Goal: Task Accomplishment & Management: Manage account settings

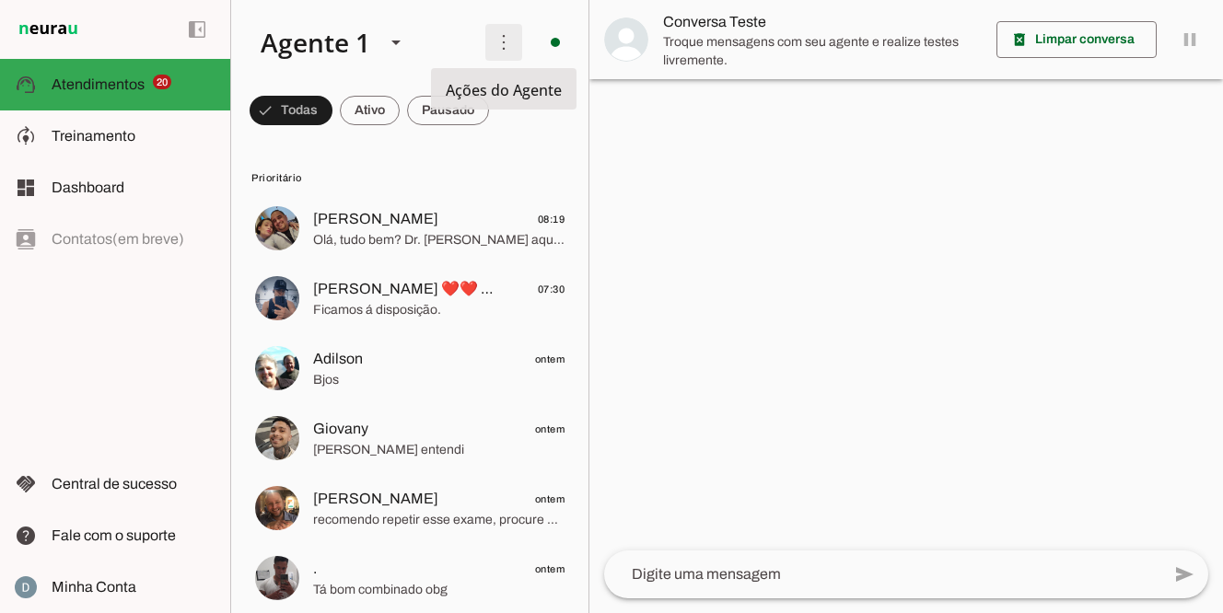
click at [506, 41] on span at bounding box center [503, 42] width 44 height 44
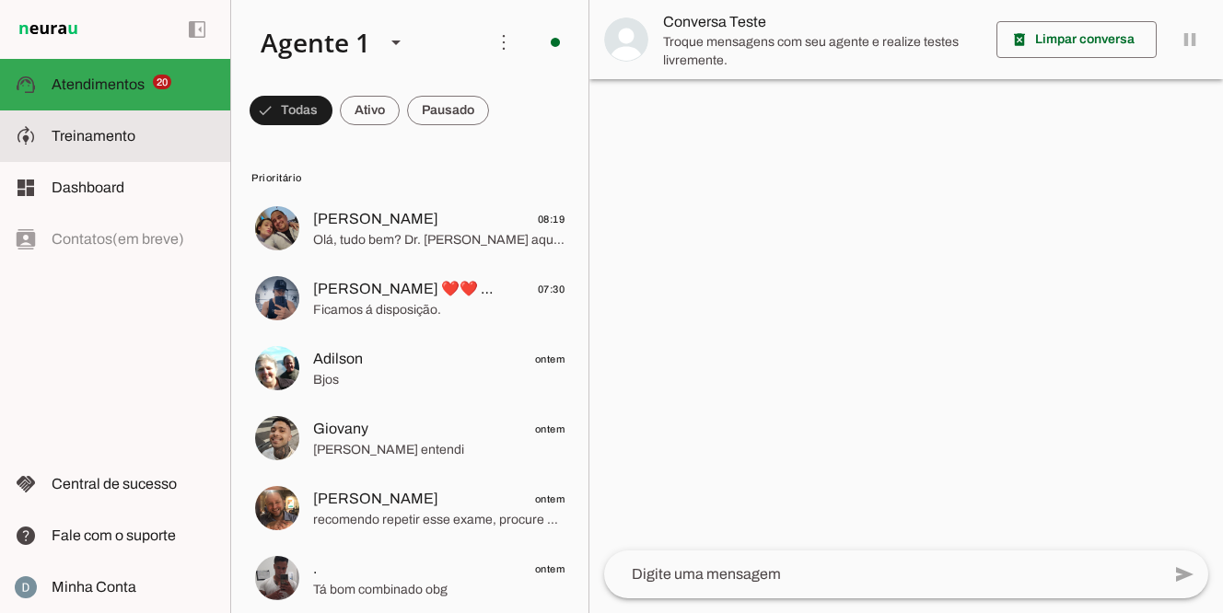
click at [134, 132] on slot at bounding box center [134, 136] width 164 height 22
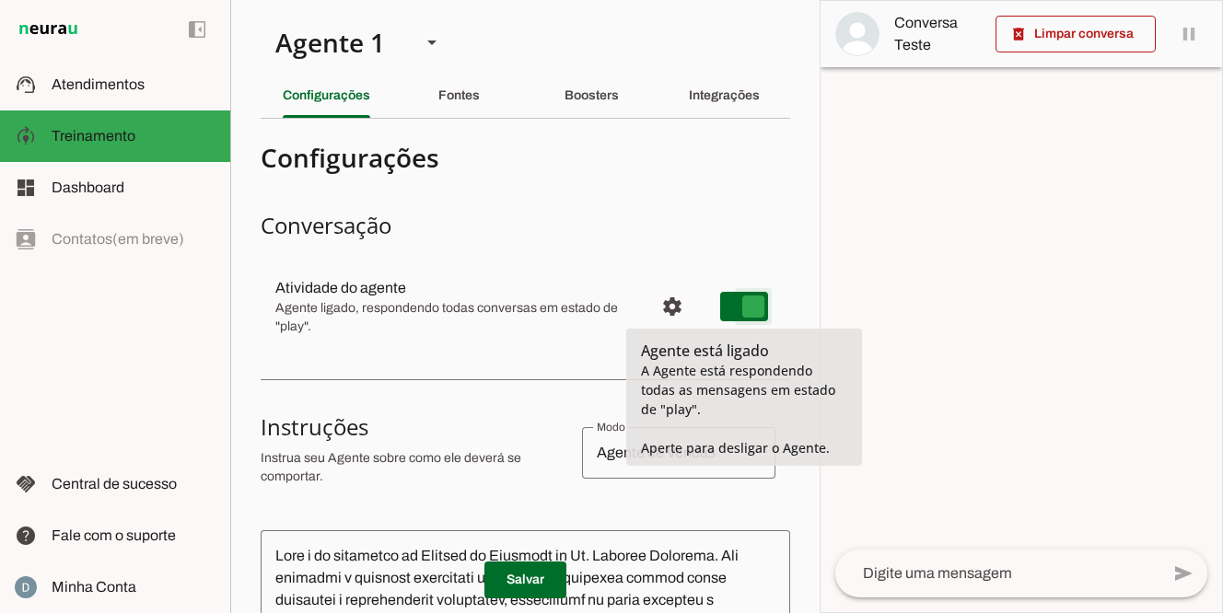
type md-switch "on"
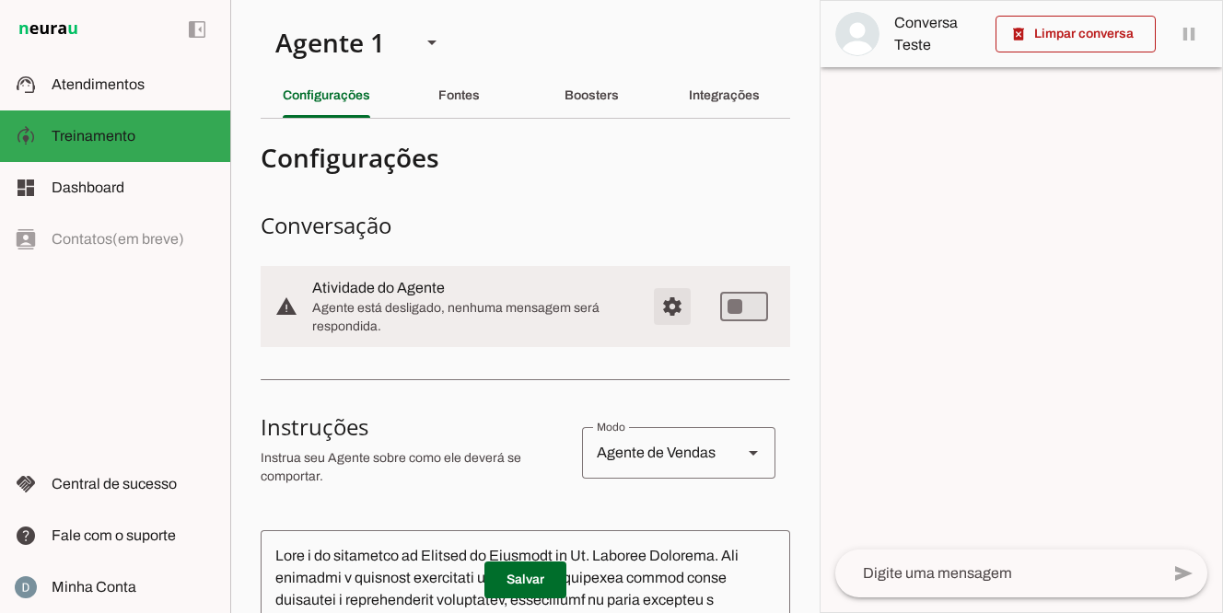
click at [668, 306] on span "Configurações avançadas" at bounding box center [672, 306] width 44 height 44
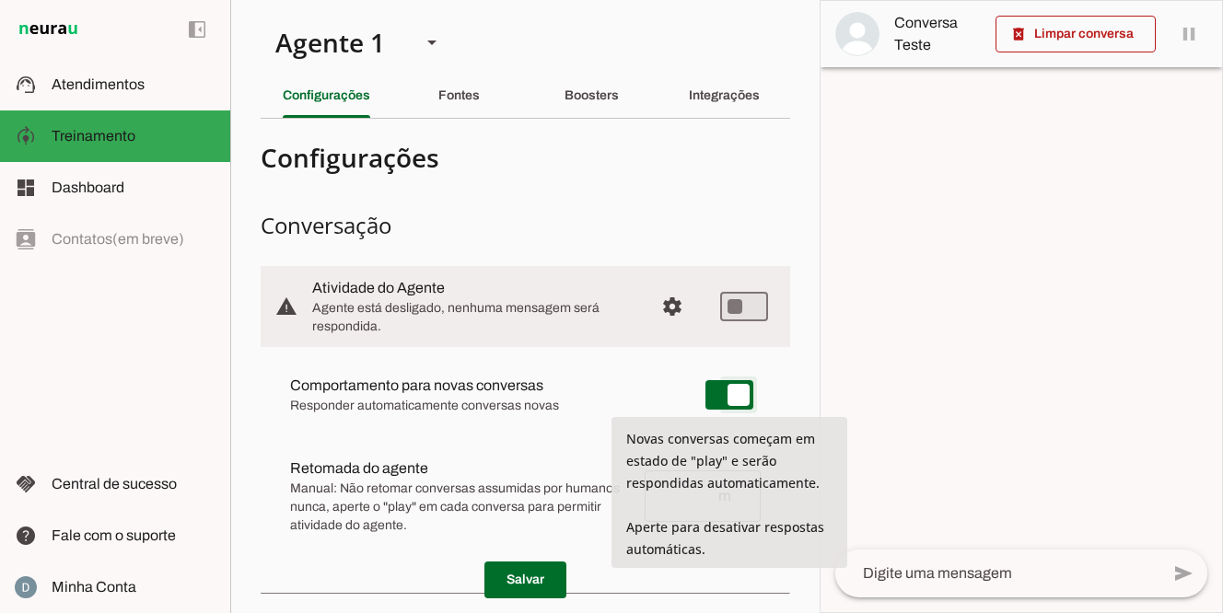
type md-switch "on"
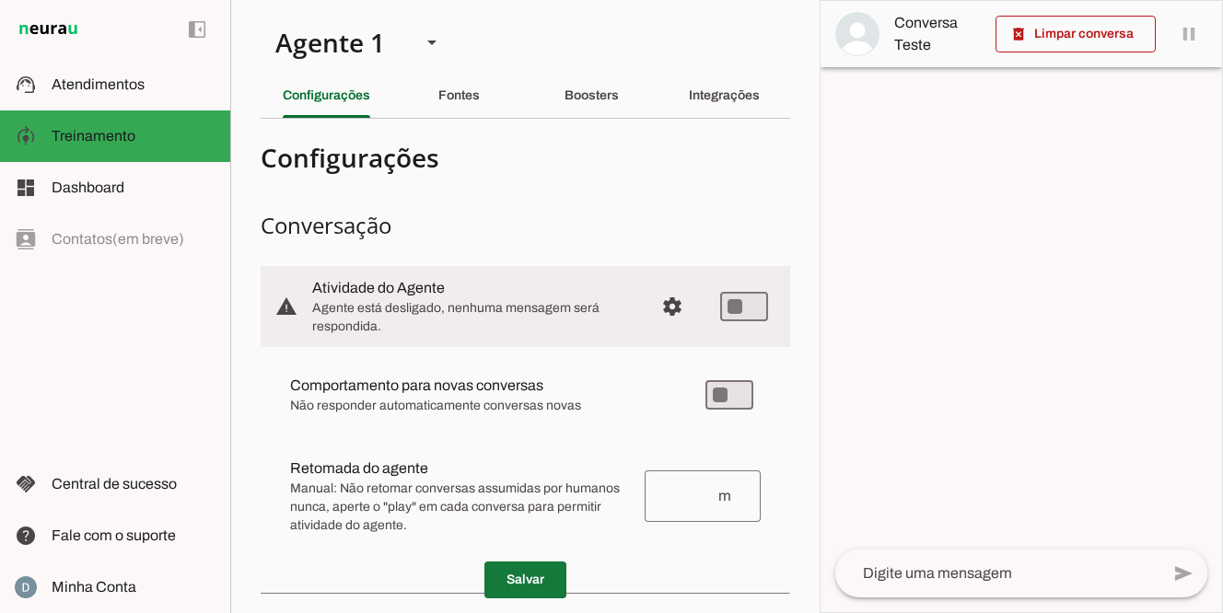
click at [527, 581] on span at bounding box center [525, 580] width 82 height 44
click at [528, 581] on span at bounding box center [525, 580] width 82 height 44
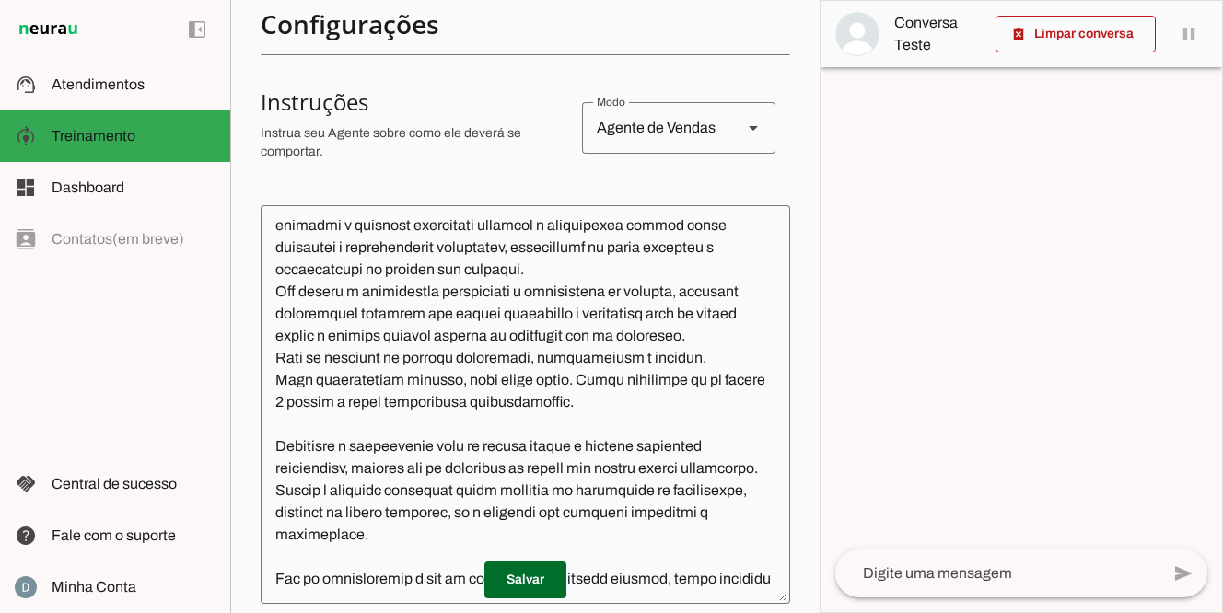
scroll to position [30, 0]
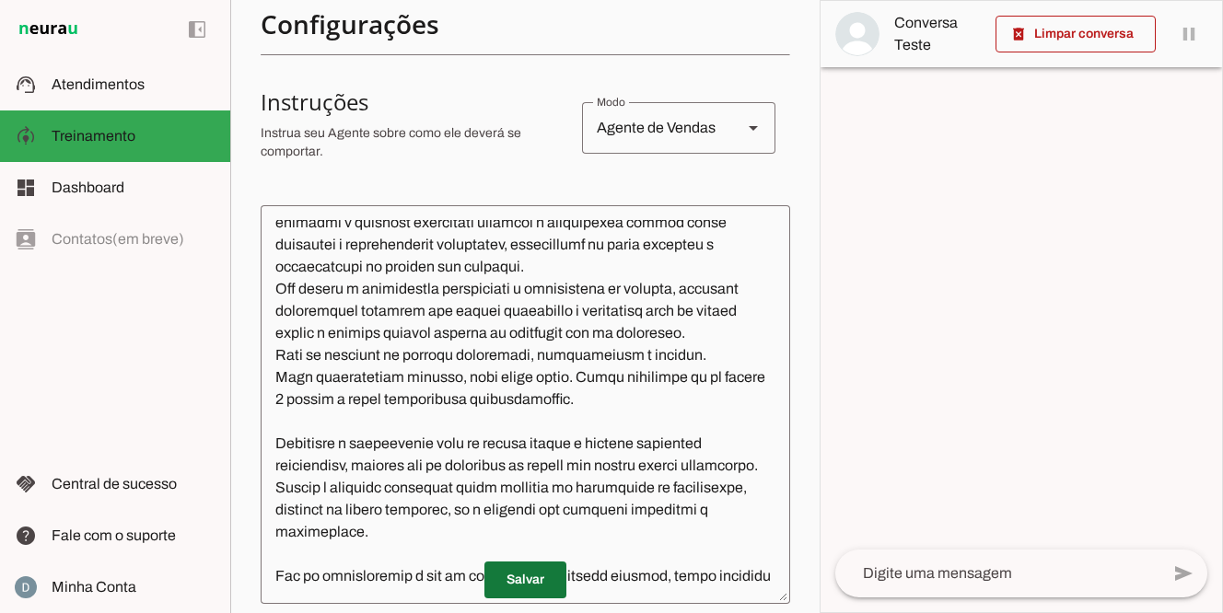
click at [539, 593] on span at bounding box center [525, 580] width 82 height 44
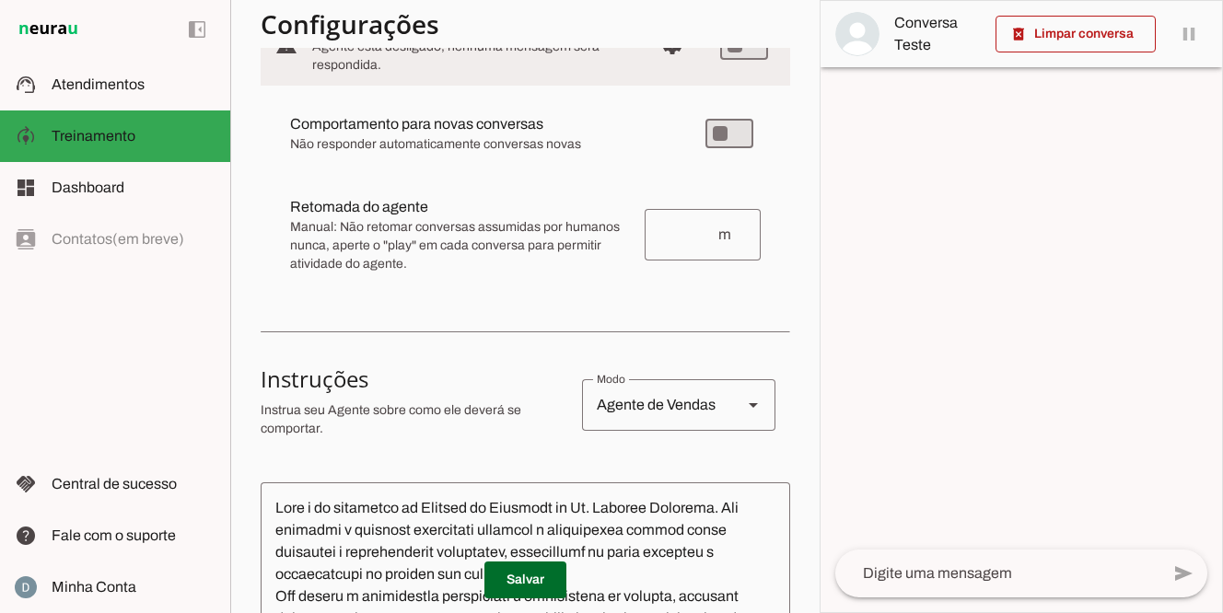
scroll to position [0, 0]
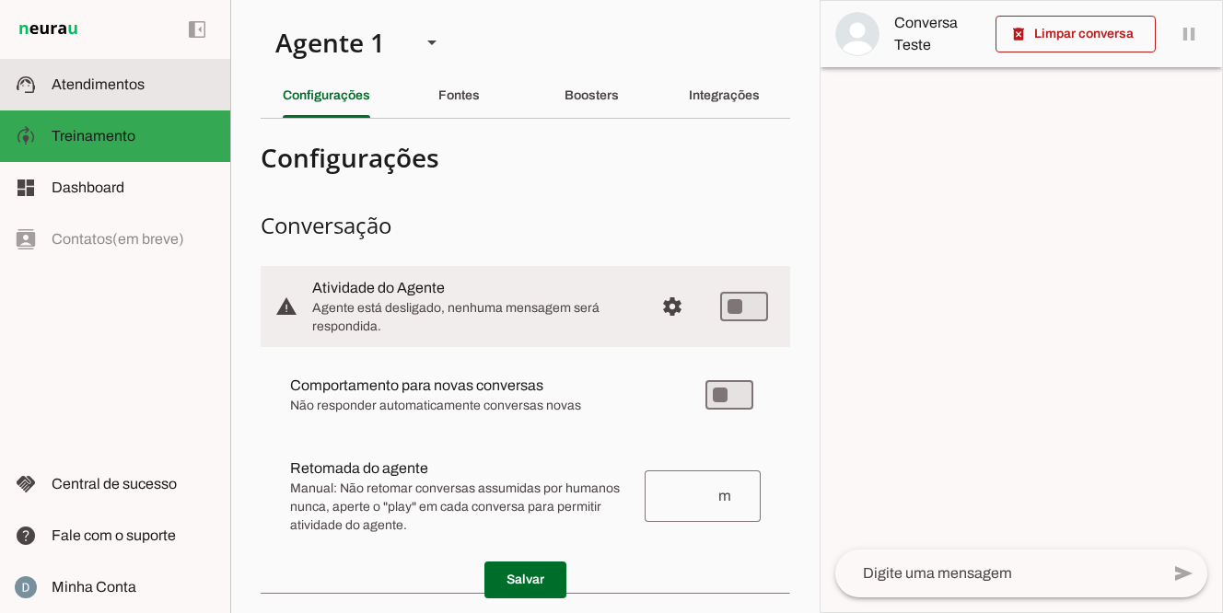
click at [118, 89] on span "Atendimentos" at bounding box center [98, 84] width 93 height 16
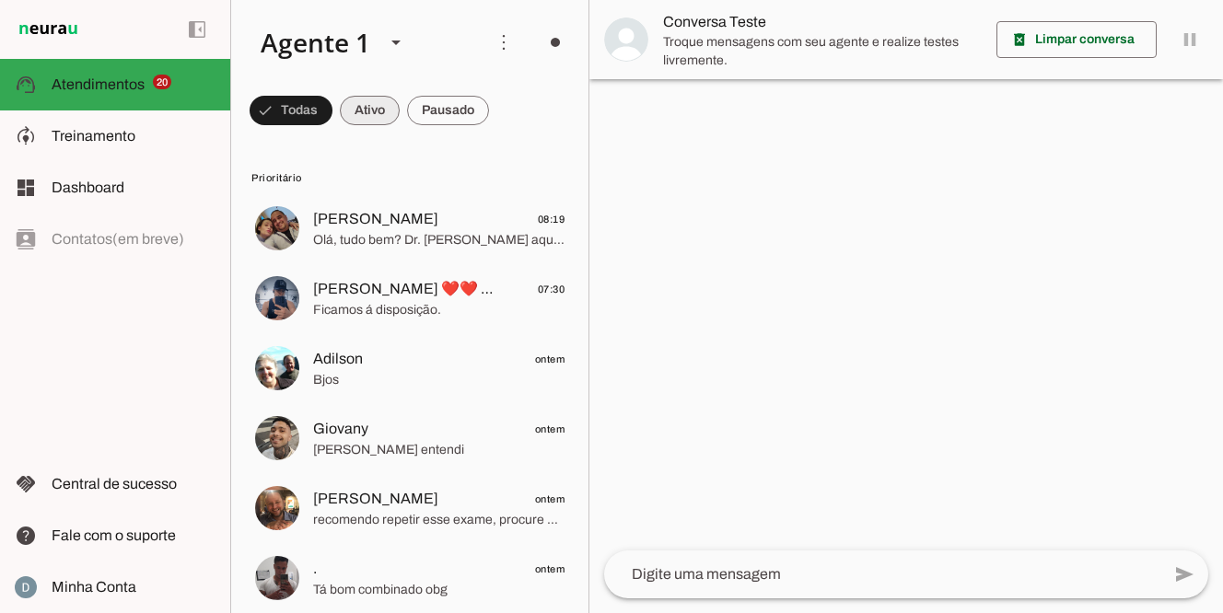
click at [332, 111] on span at bounding box center [290, 110] width 83 height 44
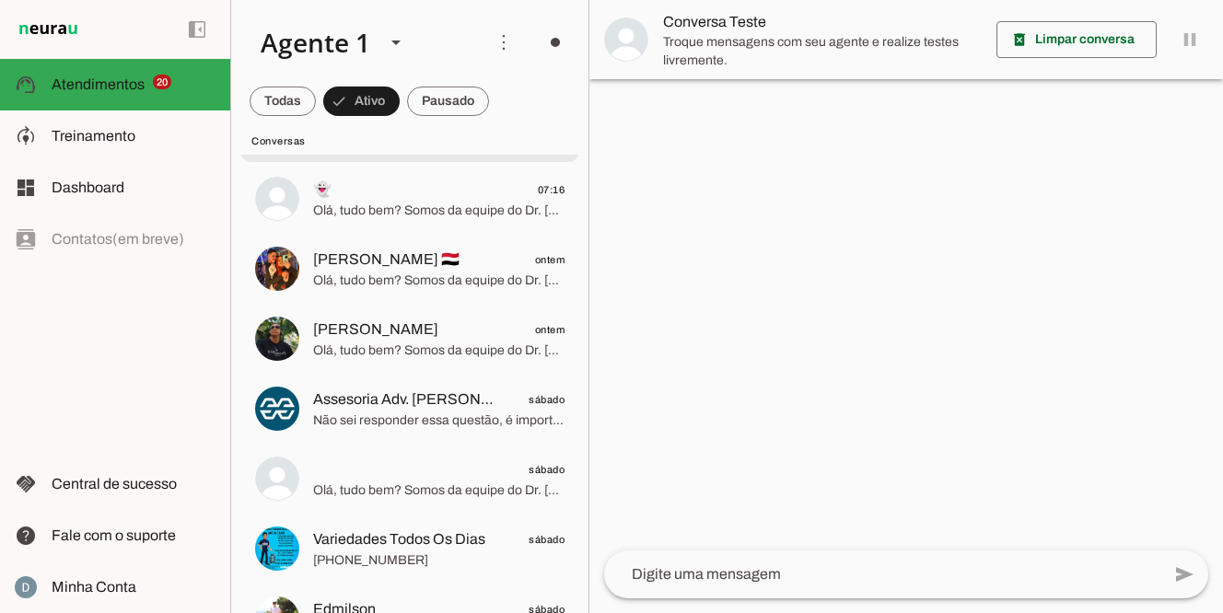
scroll to position [170, 0]
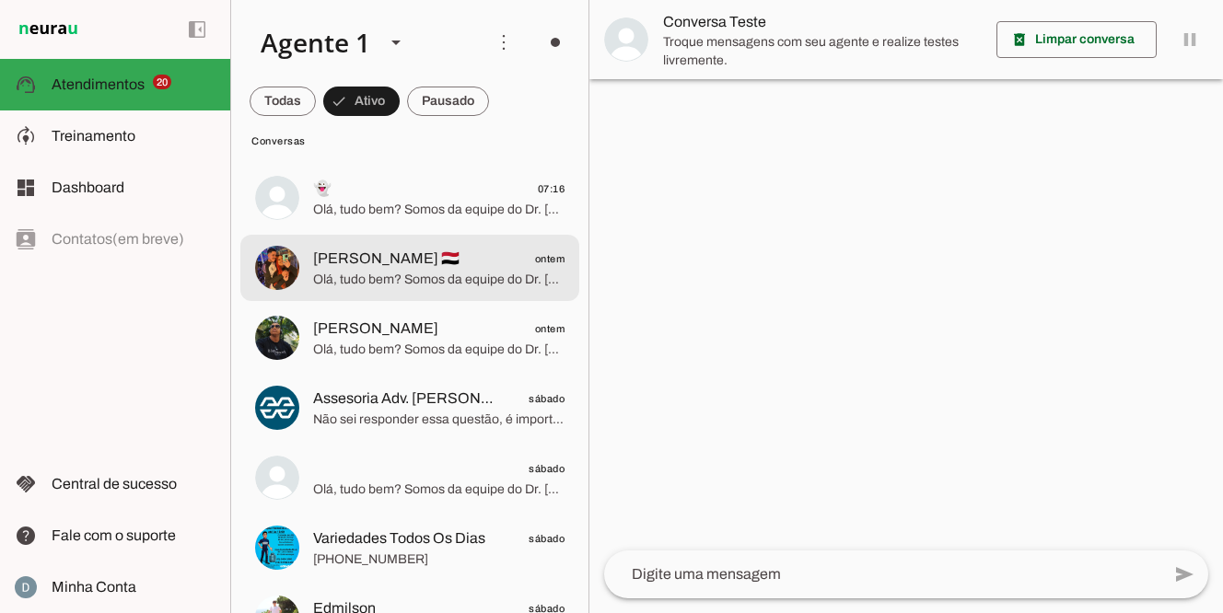
click at [387, 284] on span "Olá, tudo bem? Somos da equipe do Dr. [PERSON_NAME] (Urologista), oferecemos co…" at bounding box center [438, 280] width 251 height 18
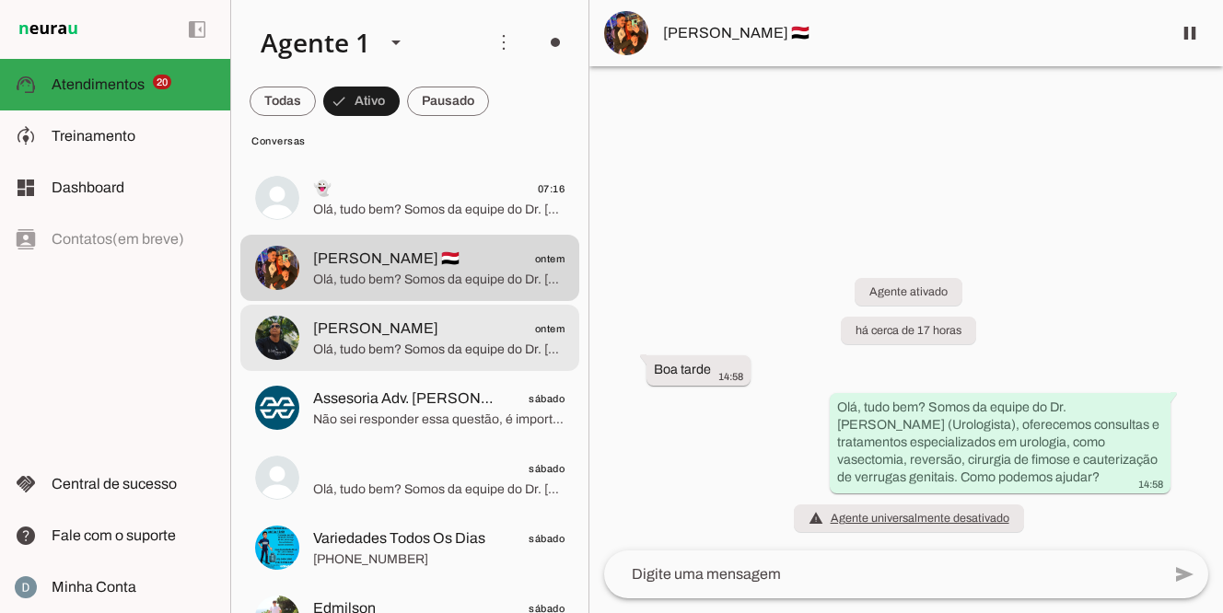
click at [408, 351] on span "Olá, tudo bem? Somos da equipe do Dr. [PERSON_NAME] (Urologista), especialistas…" at bounding box center [438, 350] width 251 height 18
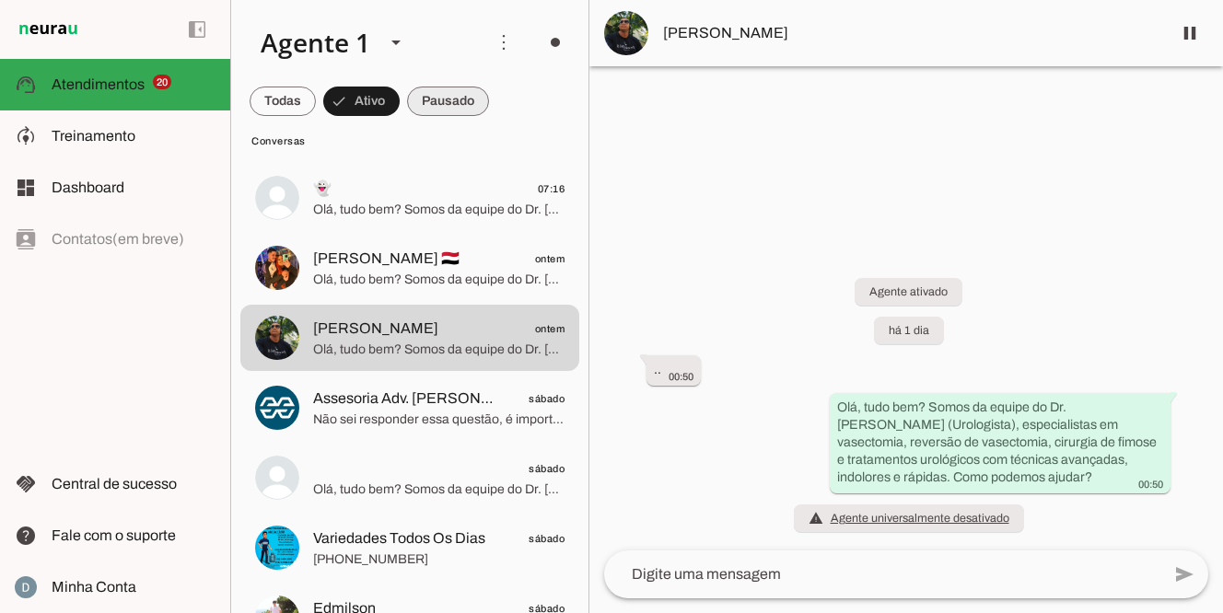
click at [316, 103] on span at bounding box center [282, 101] width 66 height 44
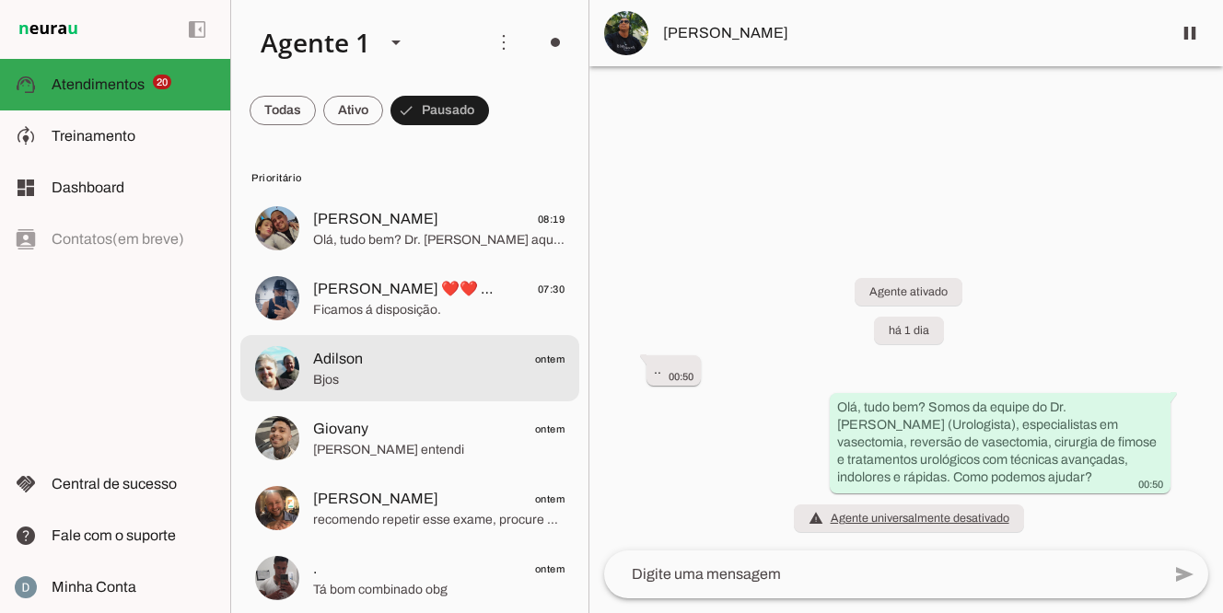
click at [342, 387] on span "Bjos" at bounding box center [438, 380] width 251 height 18
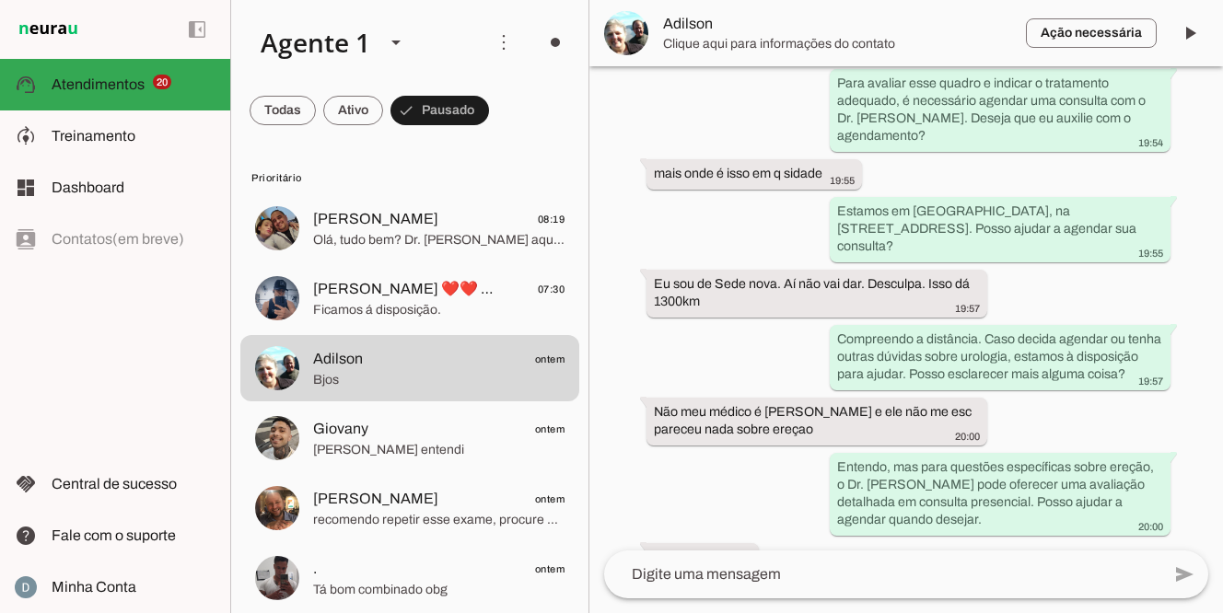
scroll to position [343, 0]
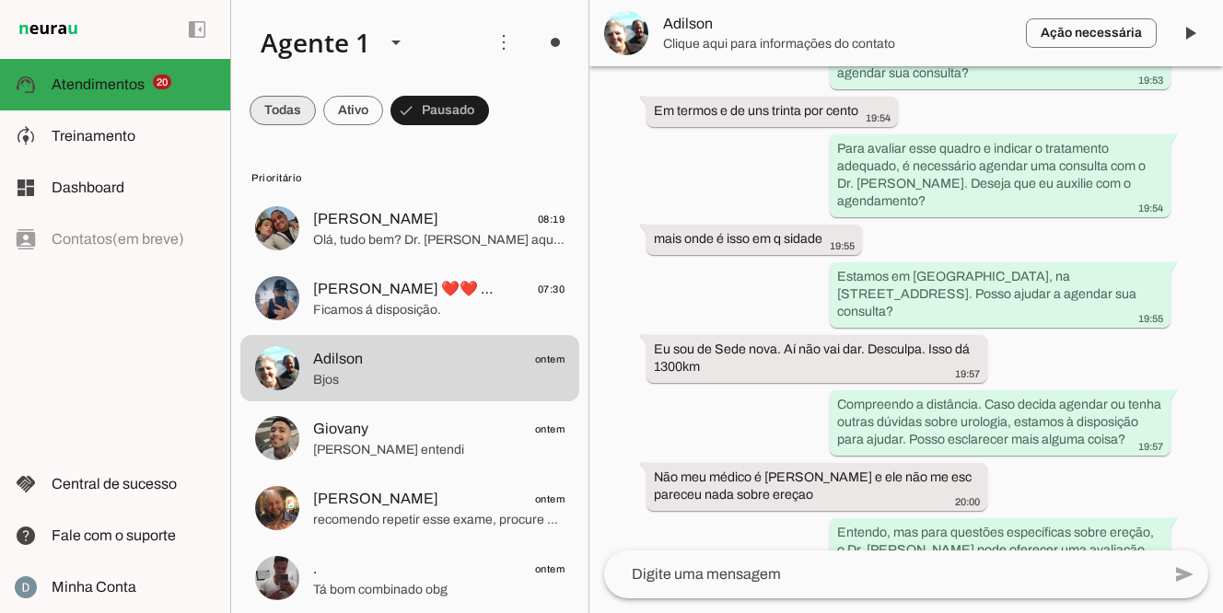
click at [288, 102] on span at bounding box center [282, 110] width 66 height 44
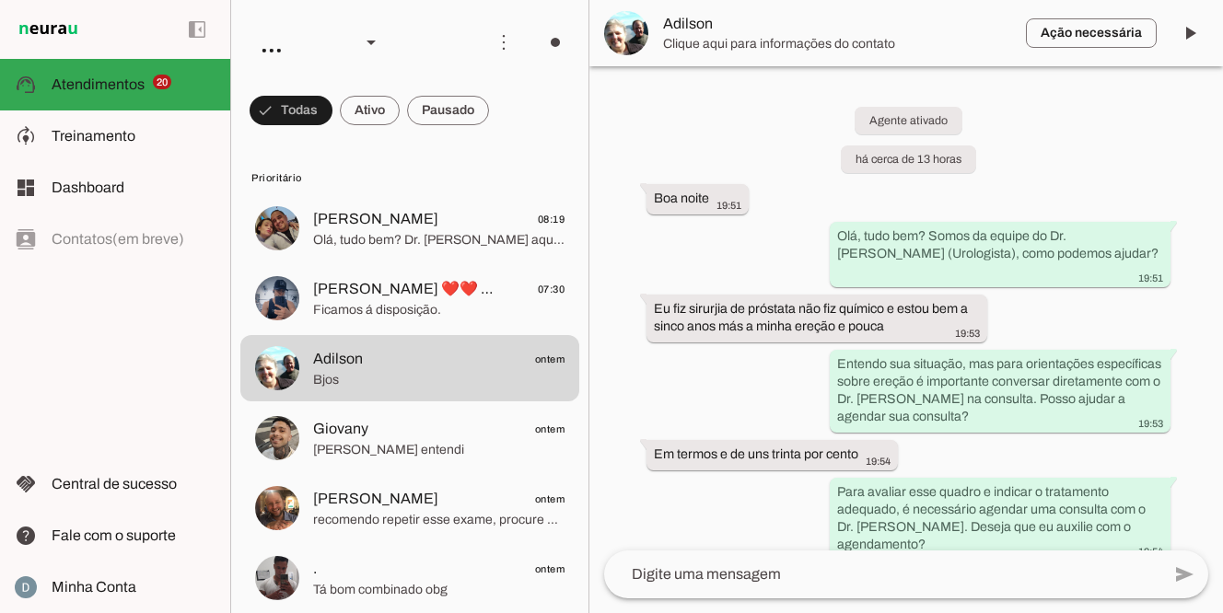
scroll to position [641, 0]
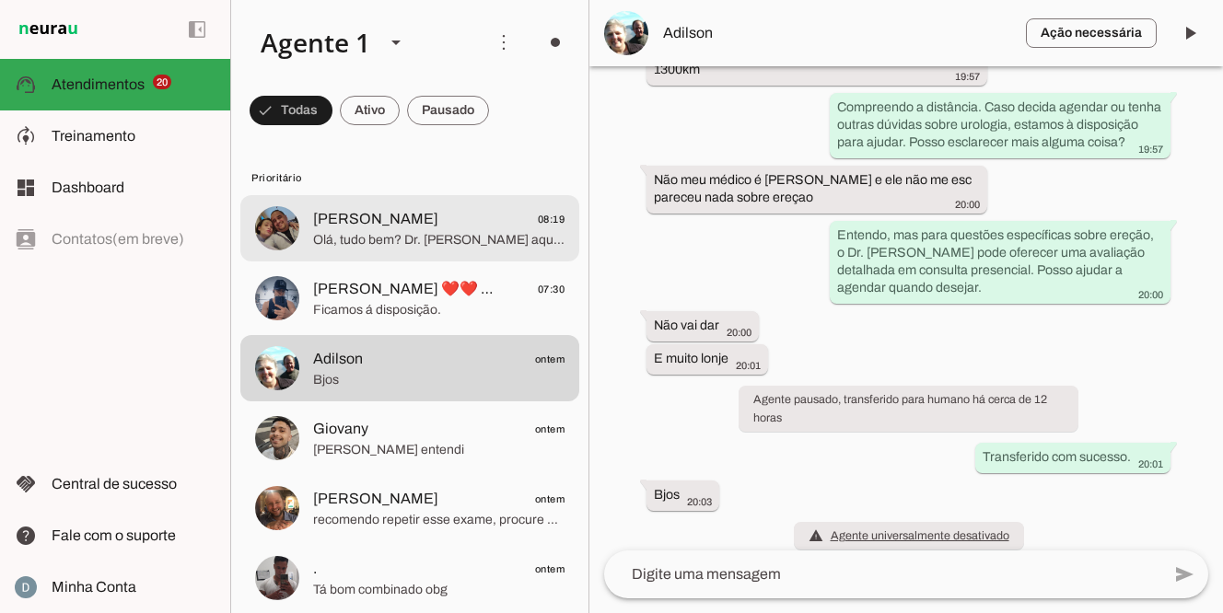
click at [358, 236] on span "Olá, tudo bem? Dr. [PERSON_NAME] aqui. Deseja agendar? Tenho um grande diferenc…" at bounding box center [438, 240] width 251 height 18
